Goal: Check status: Check status

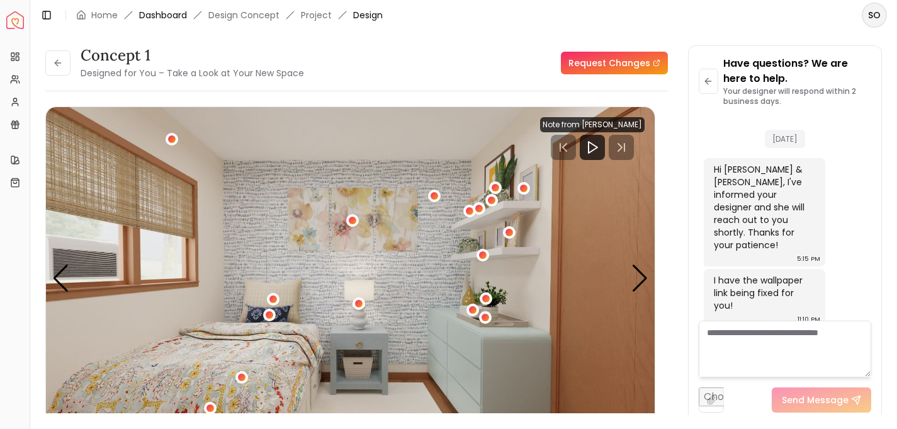
click at [180, 14] on link "Dashboard" at bounding box center [163, 15] width 48 height 13
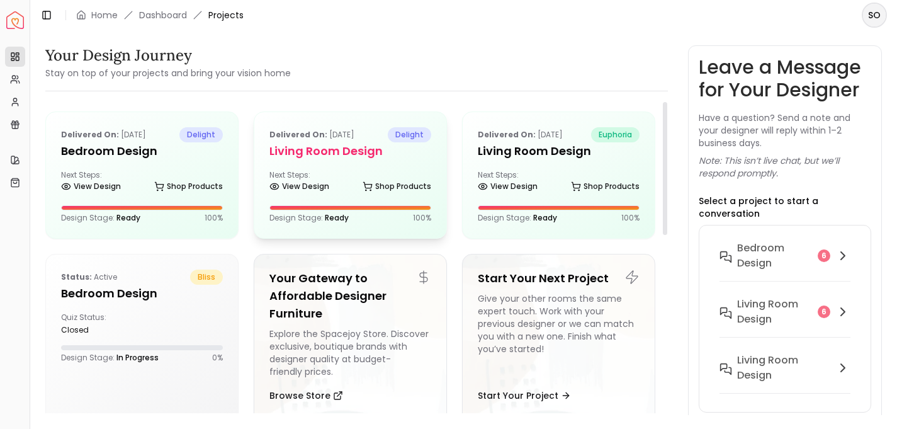
click at [322, 162] on div "Delivered on: [DATE] delight Living Room design Next Steps: View Design Shop Pr…" at bounding box center [350, 175] width 192 height 126
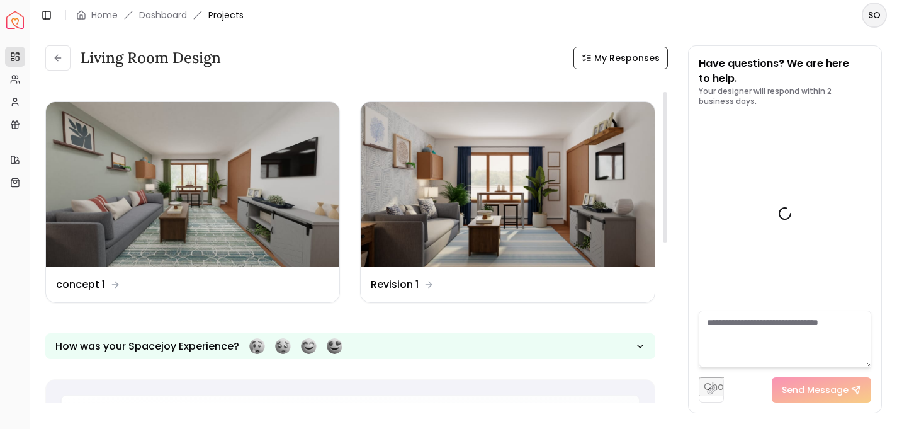
scroll to position [1655, 0]
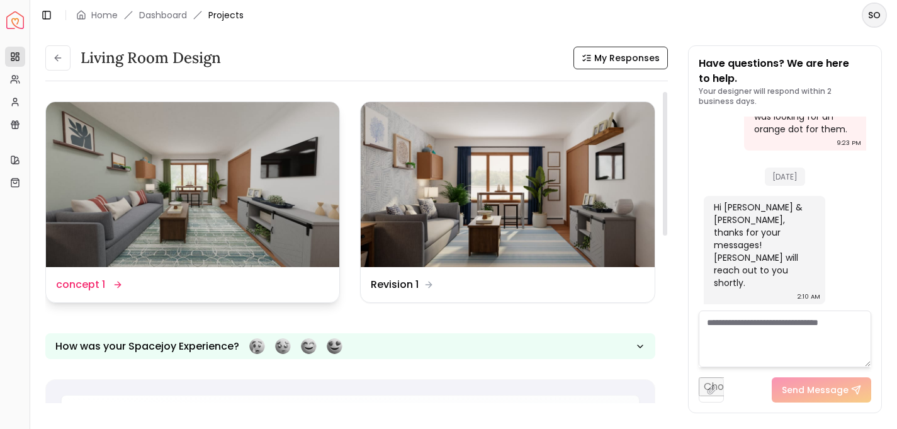
click at [248, 191] on img at bounding box center [192, 184] width 293 height 165
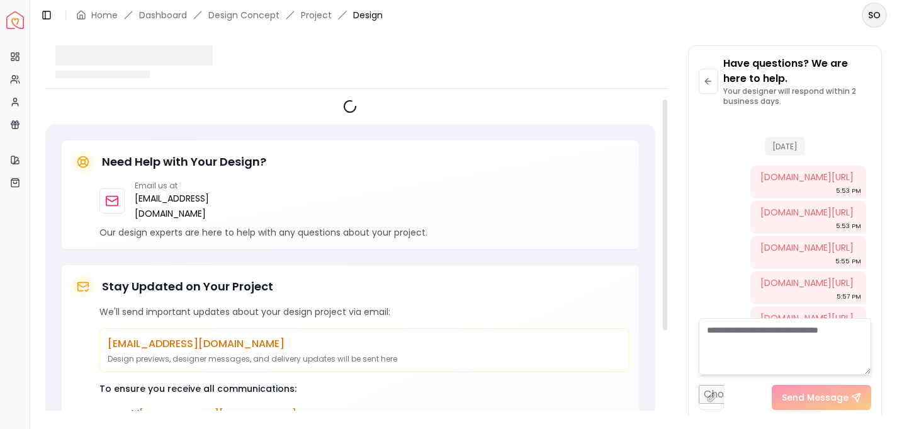
scroll to position [1645, 0]
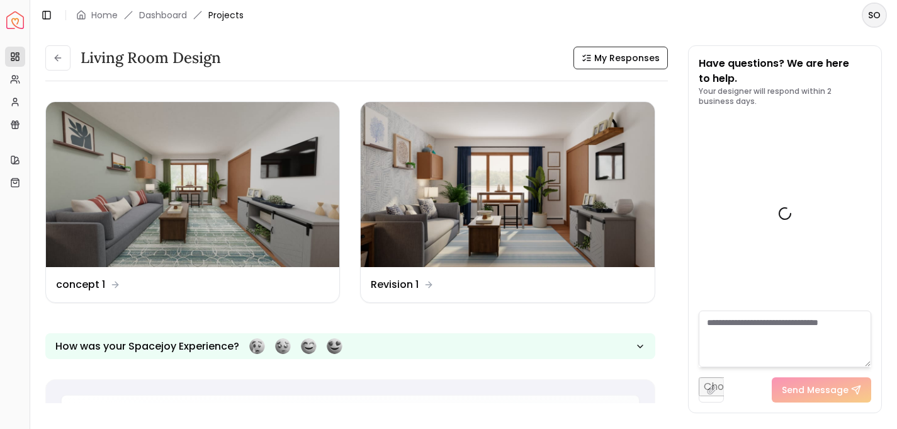
scroll to position [1655, 0]
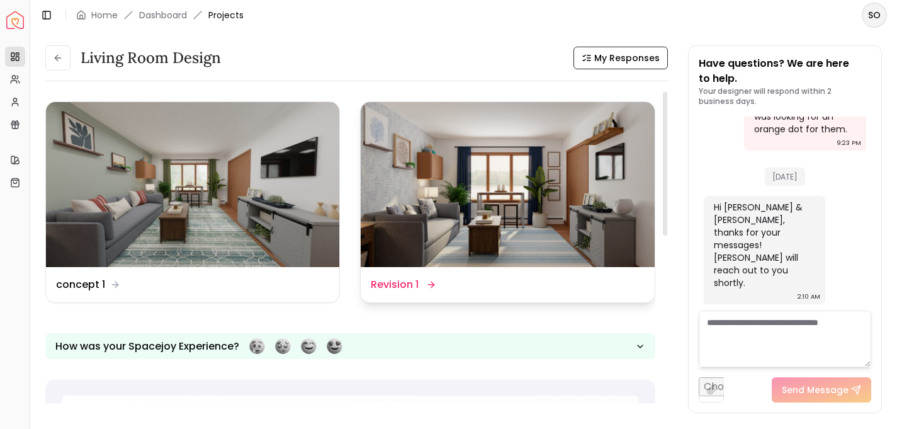
click at [414, 162] on img at bounding box center [507, 184] width 293 height 165
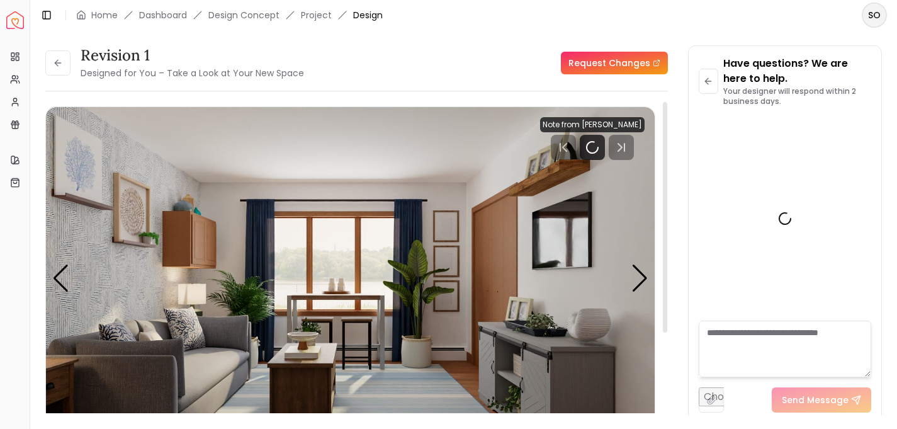
scroll to position [1645, 0]
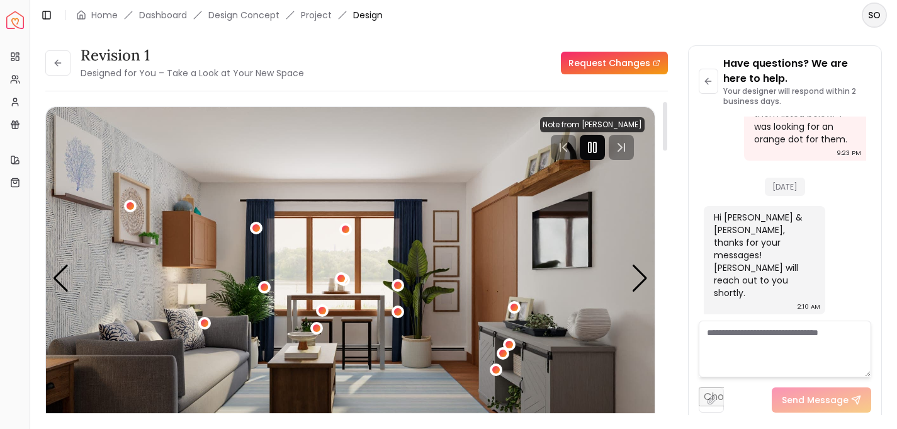
click at [595, 146] on icon "Pause" at bounding box center [592, 147] width 15 height 15
click at [639, 283] on div "Next slide" at bounding box center [640, 278] width 17 height 28
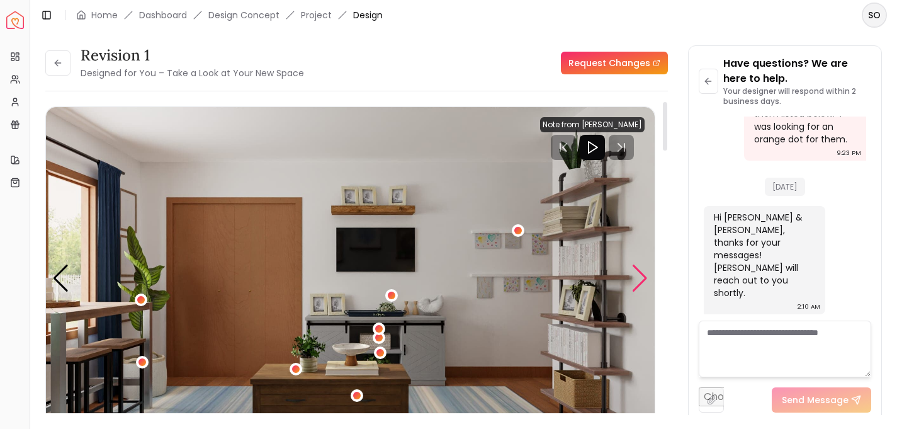
click at [639, 283] on div "Next slide" at bounding box center [640, 278] width 17 height 28
